Goal: Task Accomplishment & Management: Manage account settings

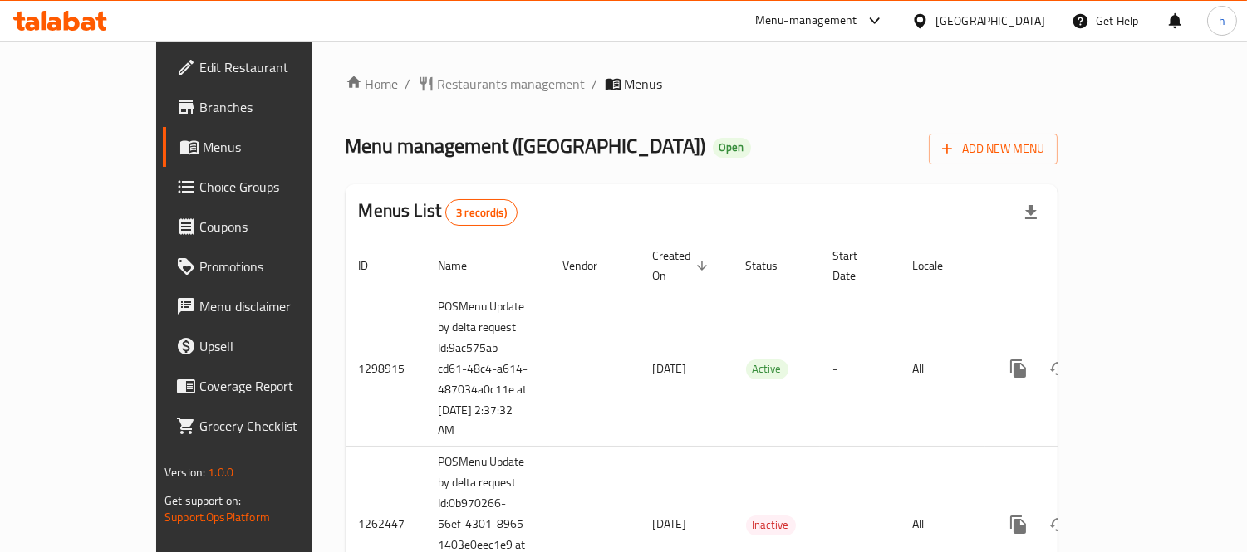
click at [425, 70] on div "Home / Restaurants management / Menus Menu management ( Borbone Beach Cafe ) Op…" at bounding box center [701, 371] width 778 height 660
click at [438, 77] on span "Restaurants management" at bounding box center [512, 84] width 148 height 20
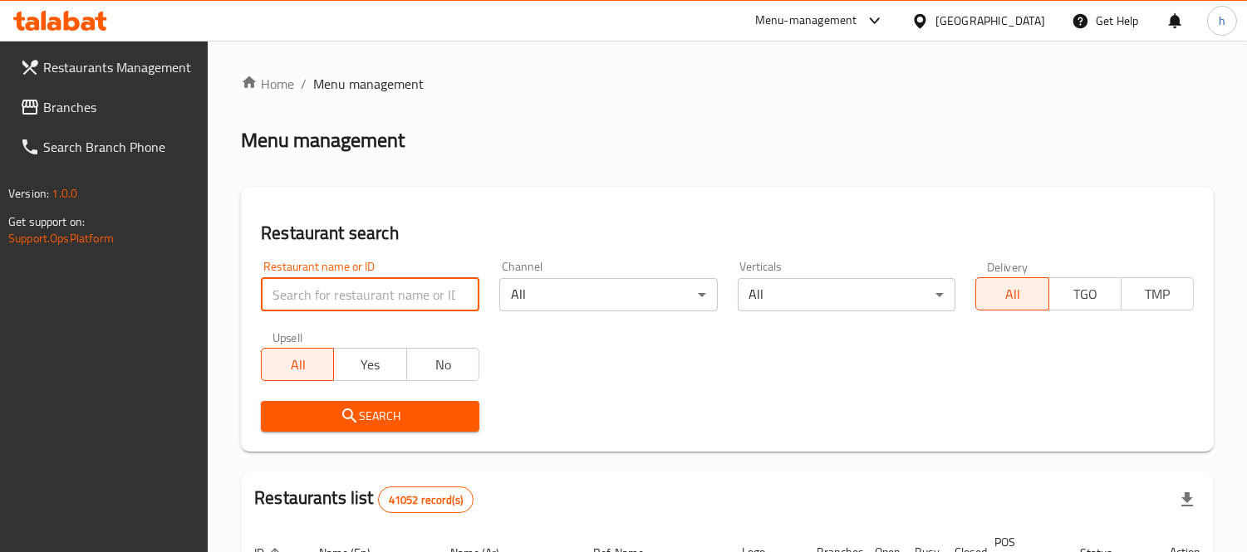
click at [346, 296] on input "search" at bounding box center [370, 294] width 218 height 33
paste input "26991"
type input "26991"
click button "Search" at bounding box center [370, 416] width 218 height 31
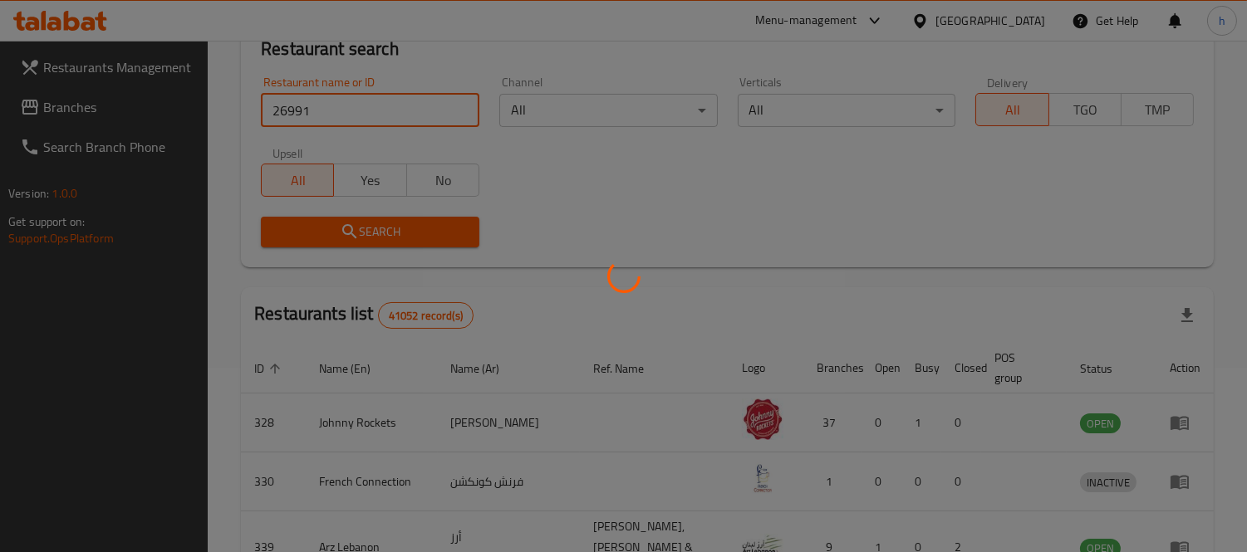
scroll to position [155, 0]
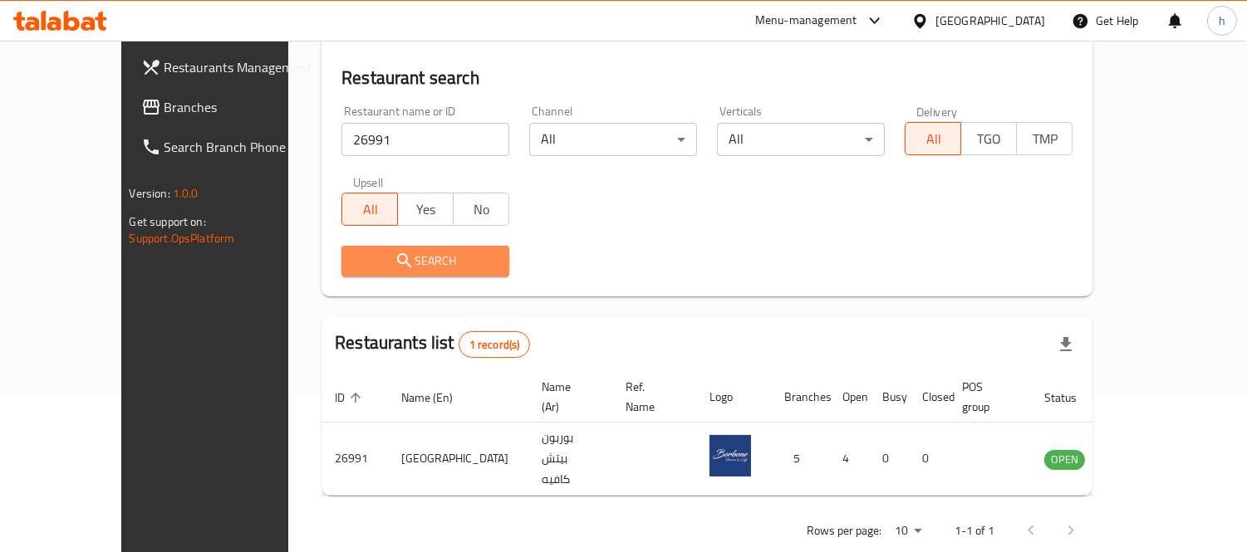
click at [385, 256] on span "Search" at bounding box center [425, 261] width 141 height 21
click at [386, 263] on span "Search" at bounding box center [425, 261] width 141 height 21
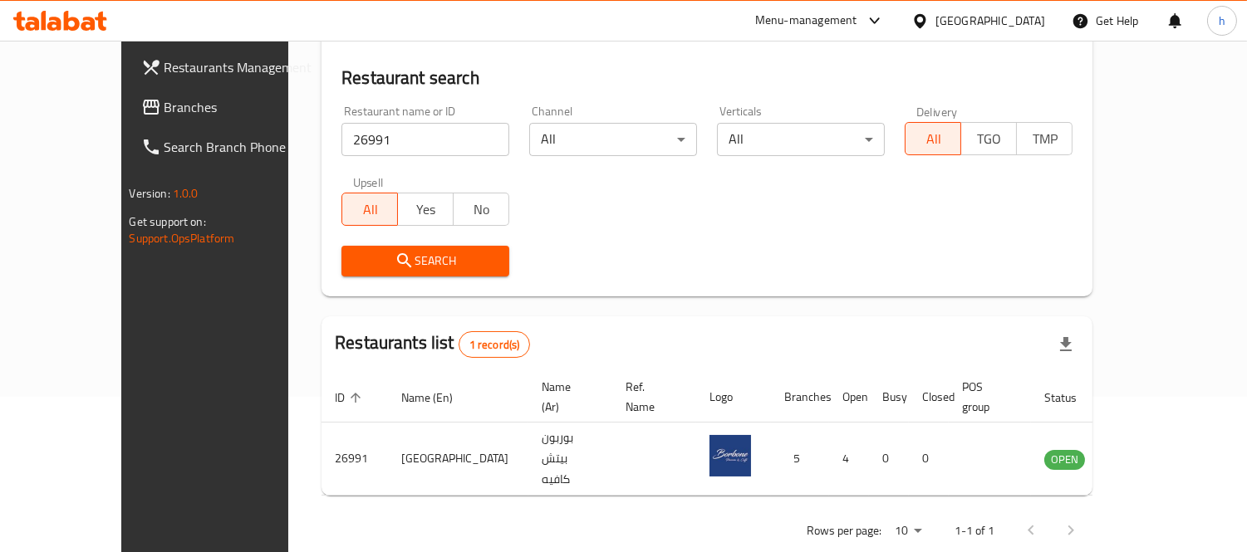
click at [386, 263] on span "Search" at bounding box center [425, 261] width 141 height 21
click at [164, 109] on span "Branches" at bounding box center [240, 107] width 152 height 20
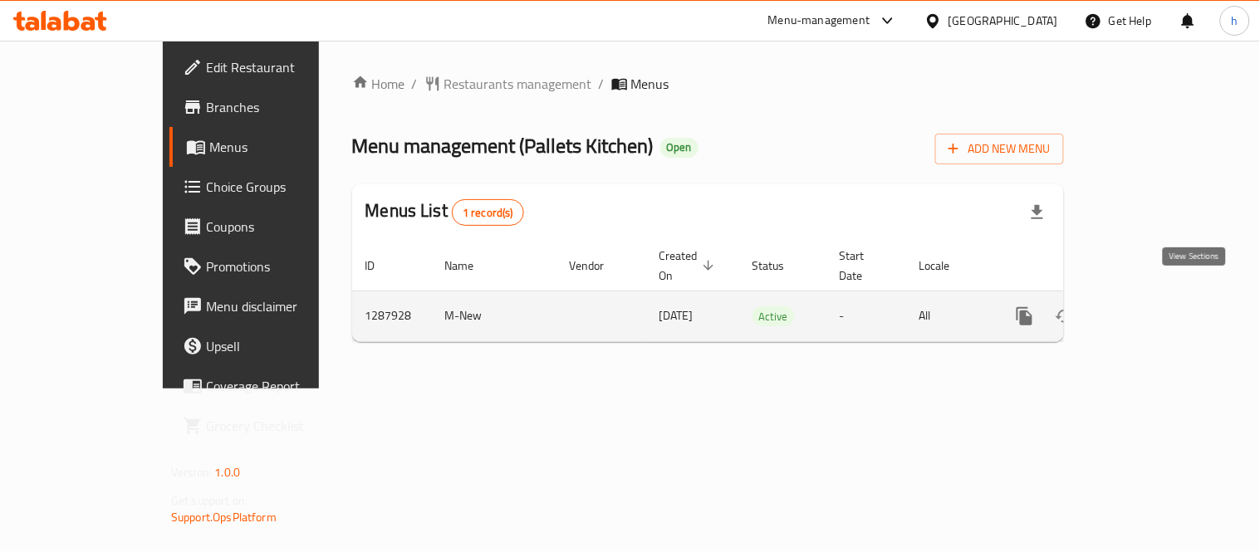
click at [1155, 307] on icon "enhanced table" at bounding box center [1145, 317] width 20 height 20
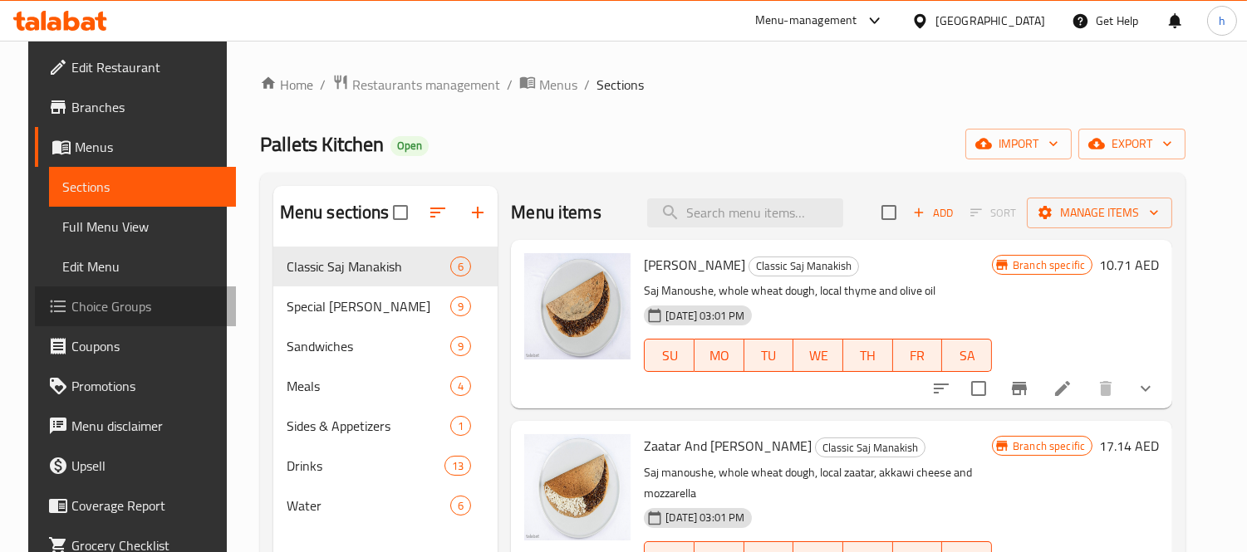
click at [112, 312] on span "Choice Groups" at bounding box center [147, 307] width 152 height 20
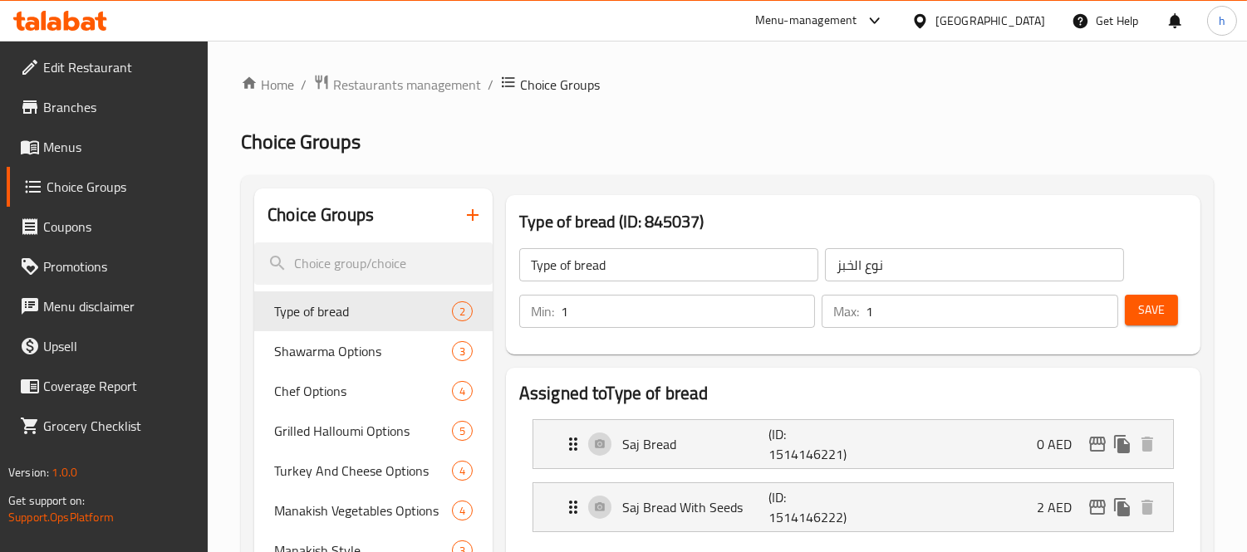
scroll to position [92, 0]
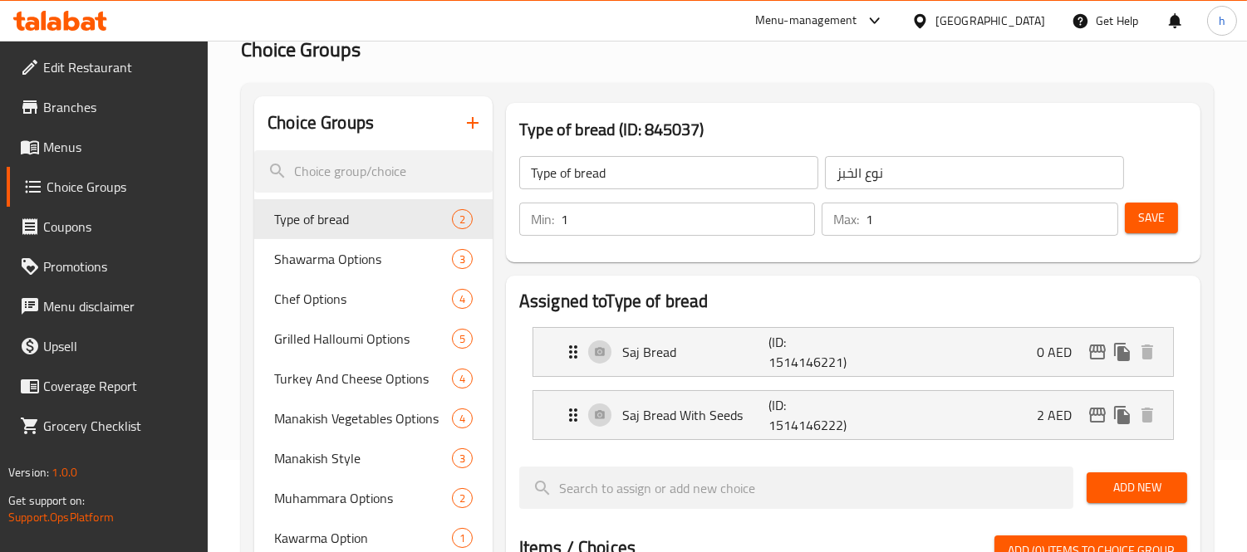
click at [73, 2] on div "Menu-management United Arab Emirates Get Help h" at bounding box center [623, 21] width 1247 height 40
click at [64, 12] on icon at bounding box center [60, 21] width 94 height 20
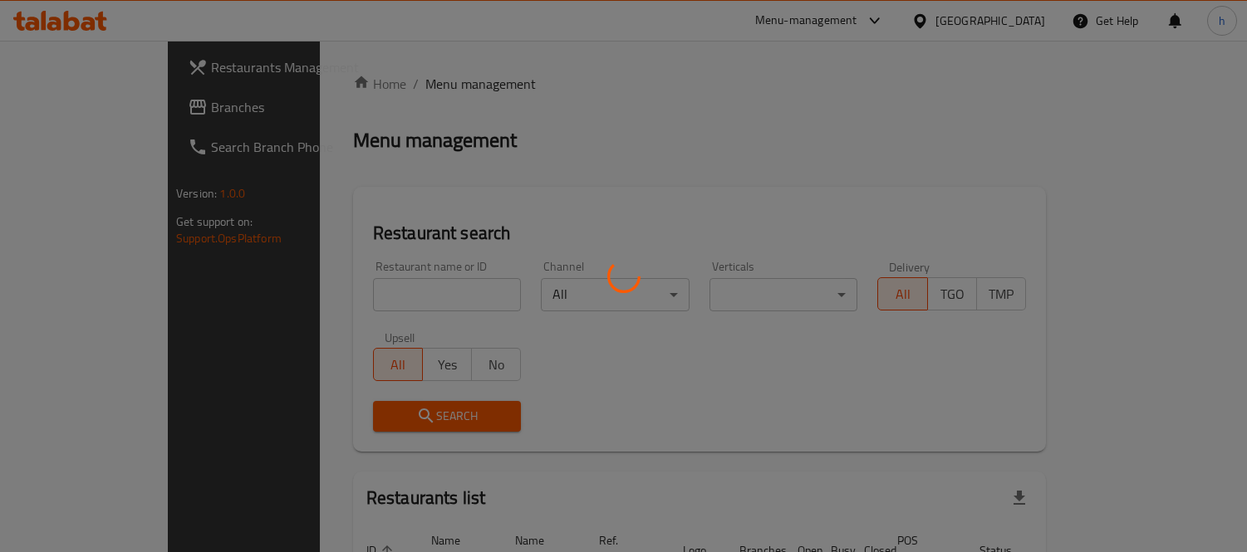
scroll to position [92, 0]
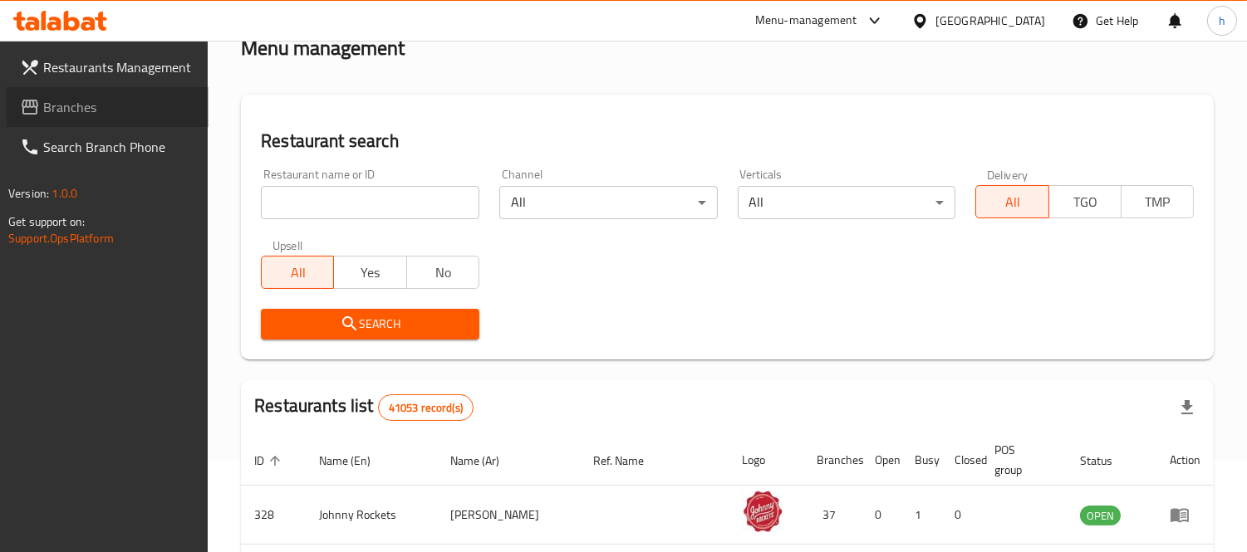
click at [56, 110] on span "Branches" at bounding box center [119, 107] width 152 height 20
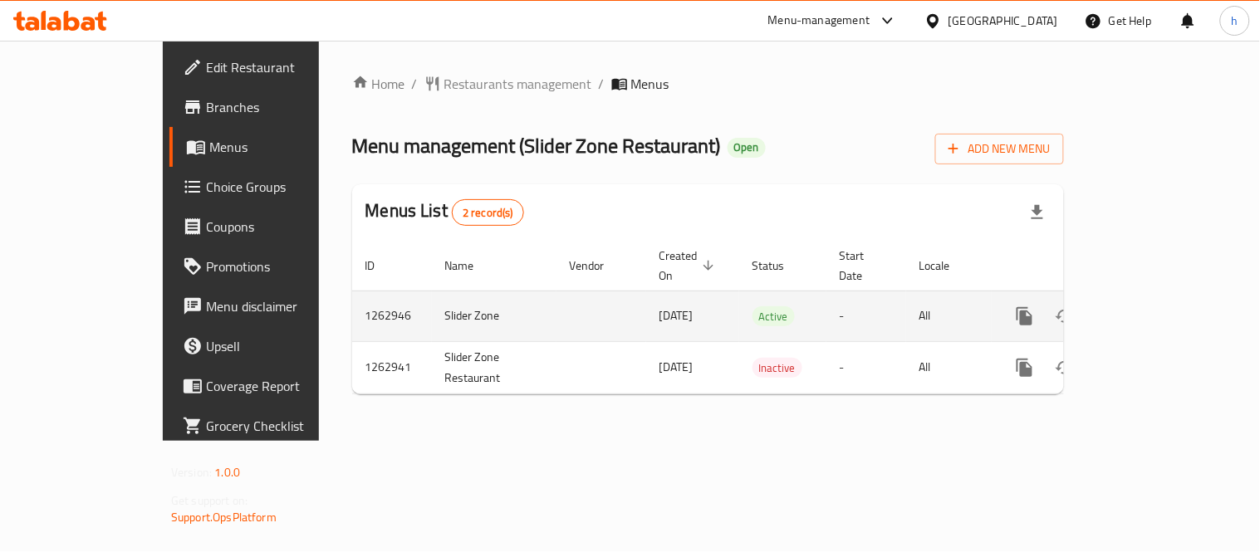
click at [1155, 307] on icon "enhanced table" at bounding box center [1145, 317] width 20 height 20
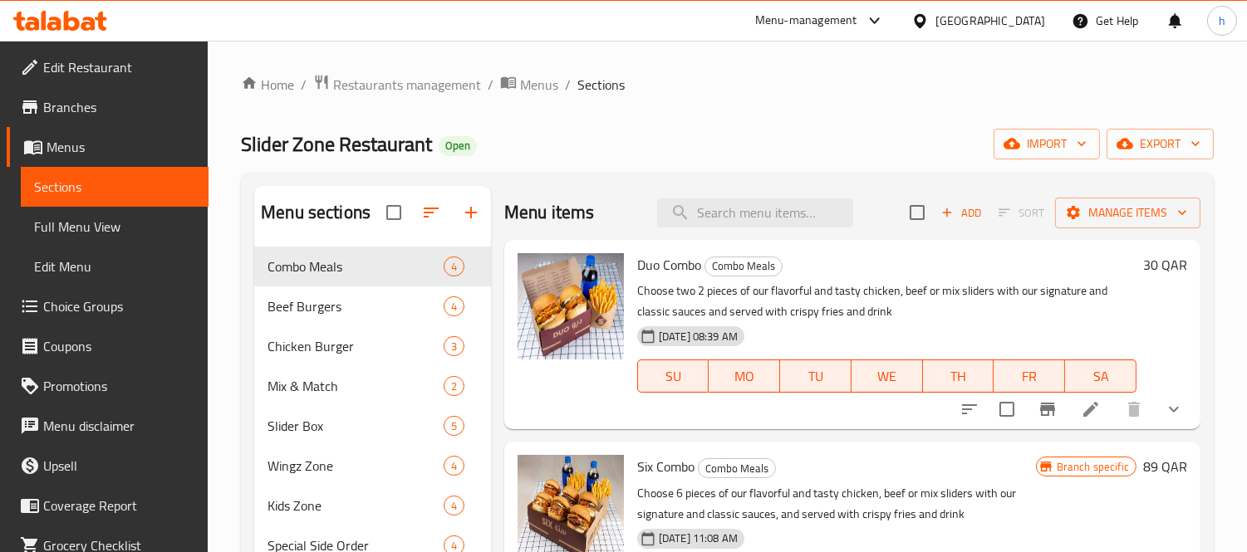
click at [68, 311] on span "Choice Groups" at bounding box center [119, 307] width 152 height 20
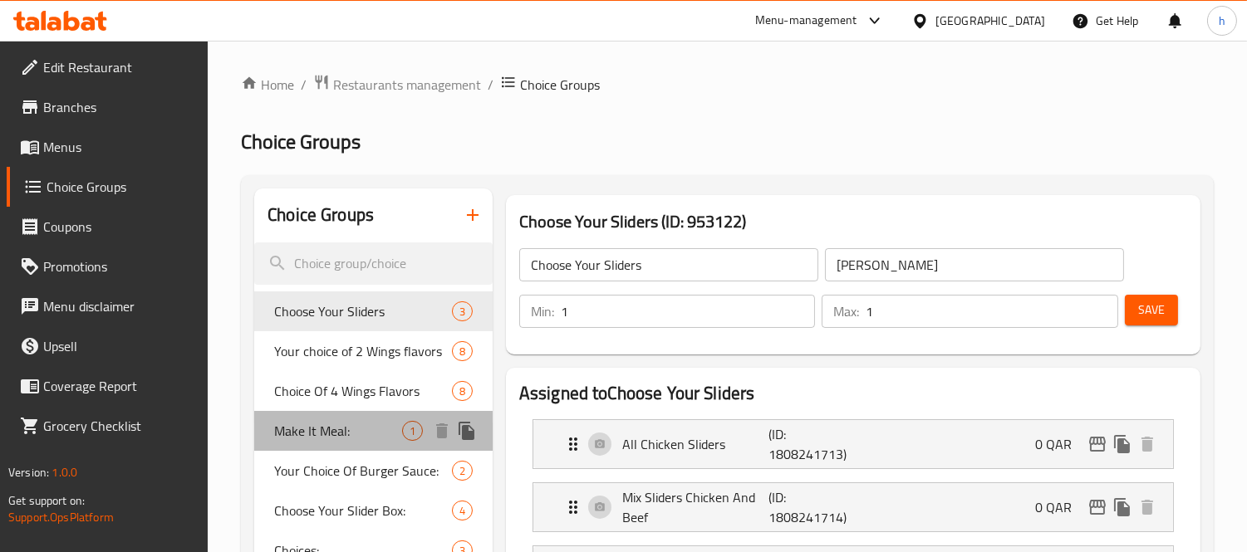
click at [326, 429] on span "Make It Meal:" at bounding box center [338, 431] width 128 height 20
type input "Make It Meal:"
type input "اصنعها وجبة:"
type input "0"
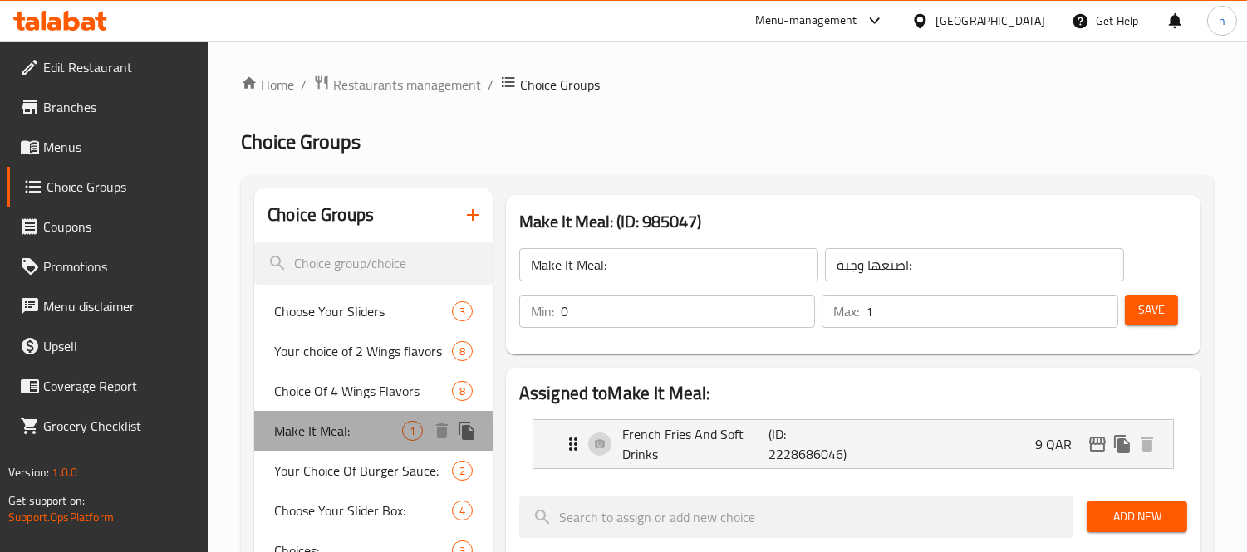
click at [326, 429] on span "Make It Meal:" at bounding box center [338, 431] width 128 height 20
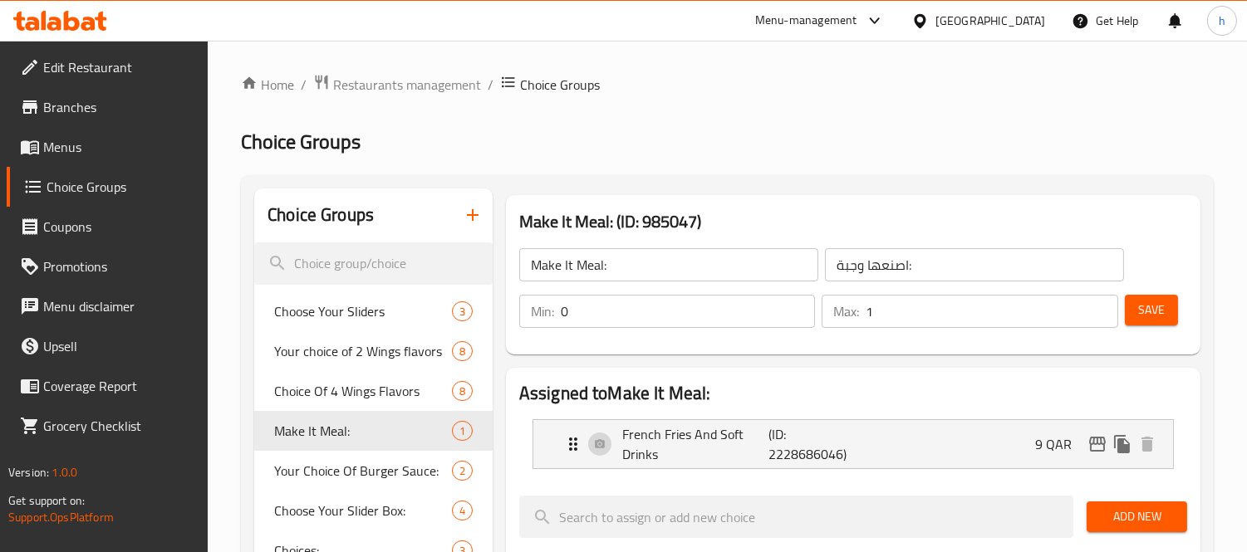
click at [52, 11] on icon at bounding box center [60, 21] width 94 height 20
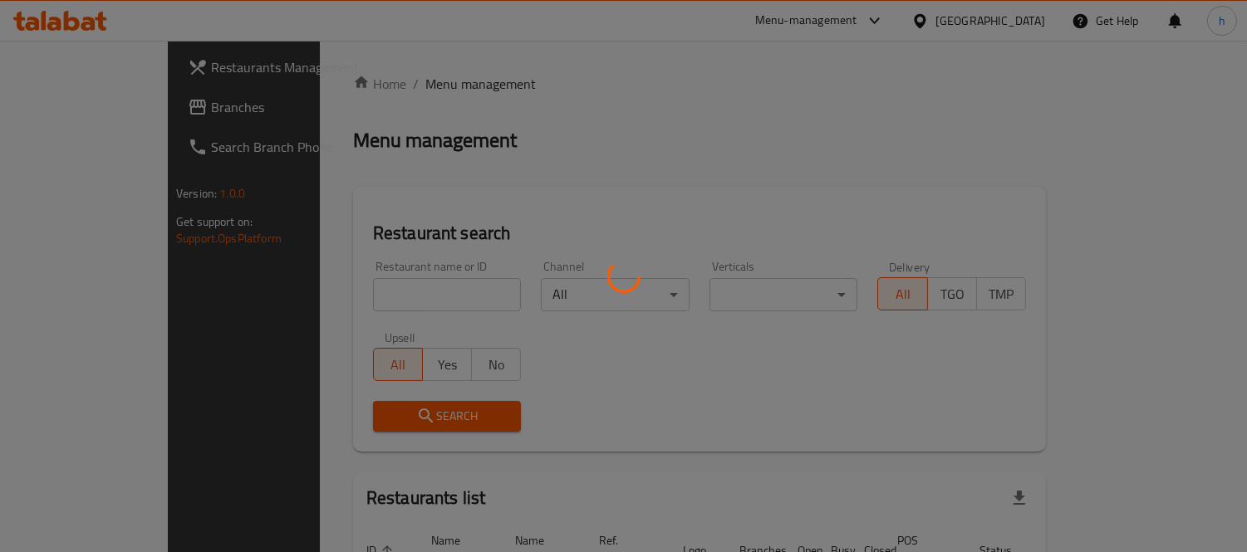
click at [67, 112] on div at bounding box center [623, 276] width 1247 height 552
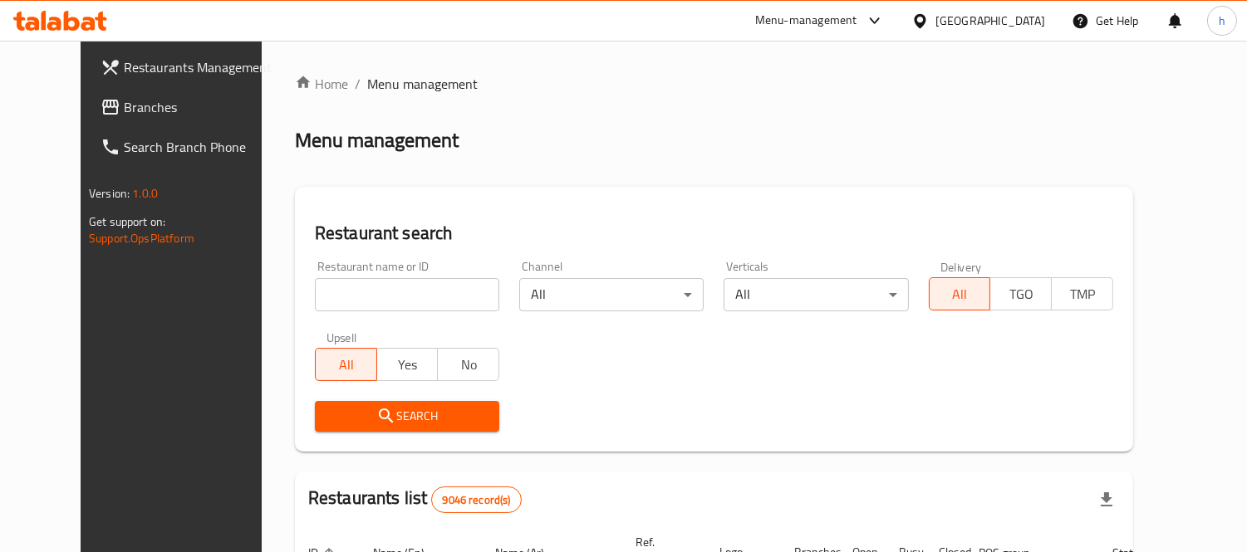
click at [124, 110] on span "Branches" at bounding box center [200, 107] width 152 height 20
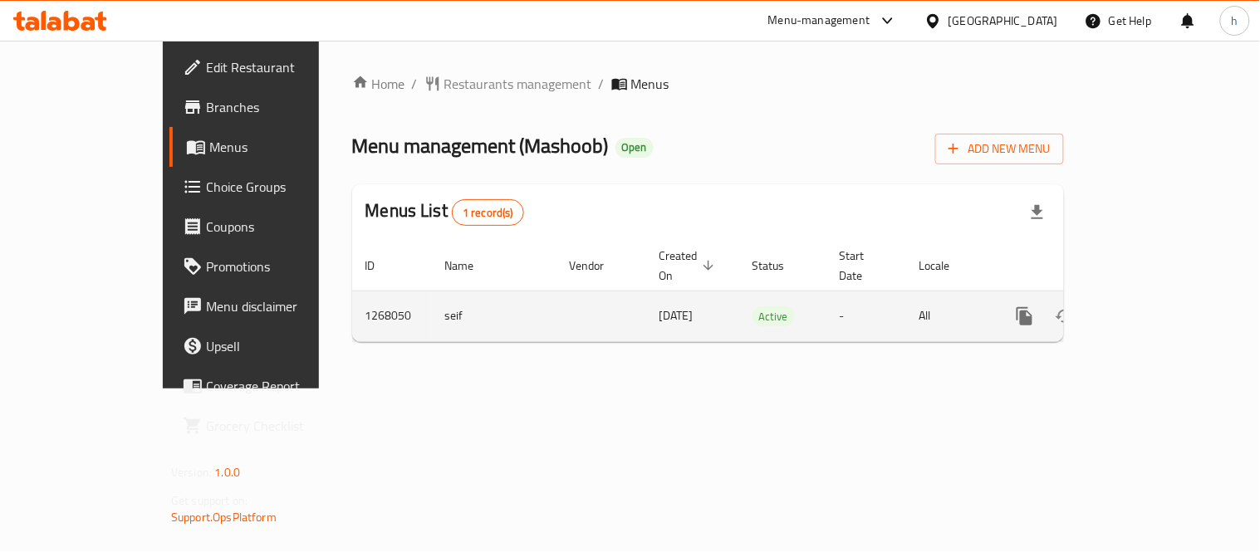
click at [1155, 307] on icon "enhanced table" at bounding box center [1145, 317] width 20 height 20
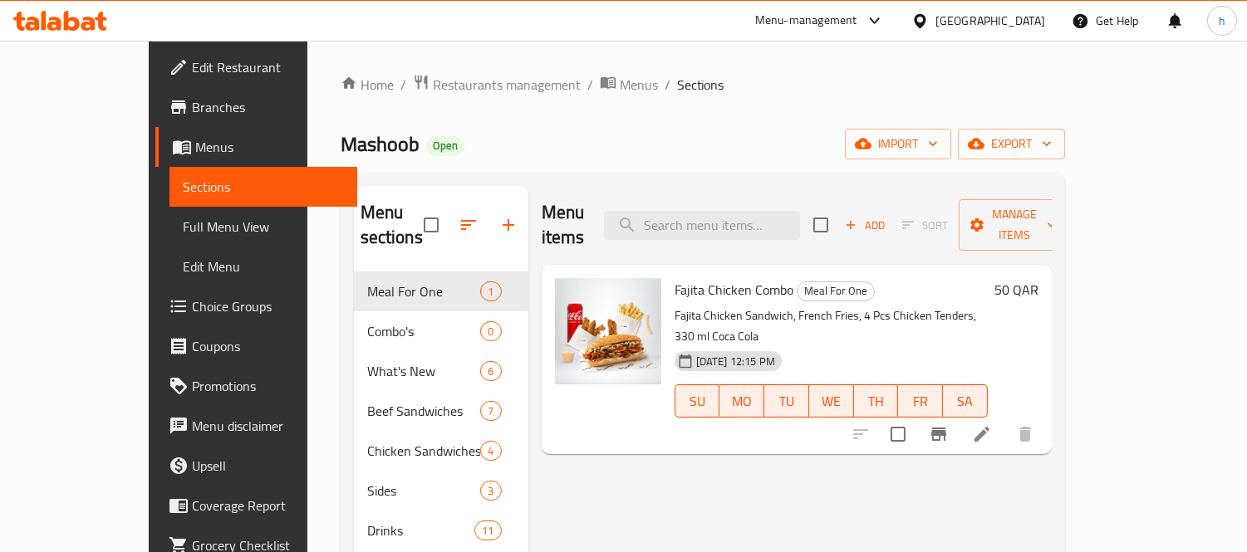
click at [192, 303] on span "Choice Groups" at bounding box center [268, 307] width 152 height 20
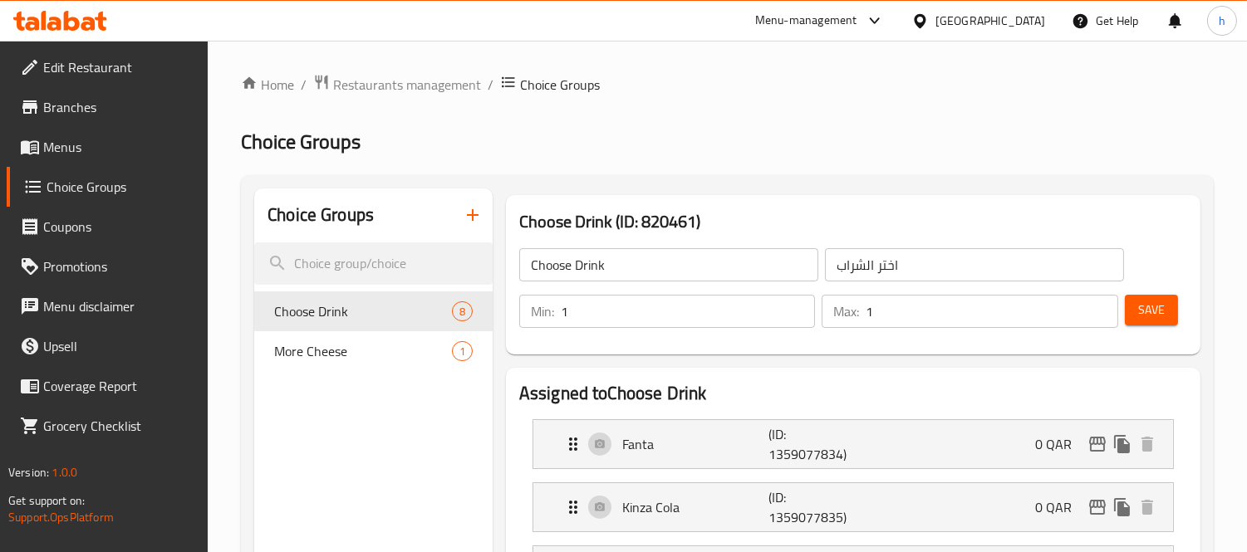
click at [65, 19] on icon at bounding box center [72, 21] width 16 height 20
